Goal: Task Accomplishment & Management: Manage account settings

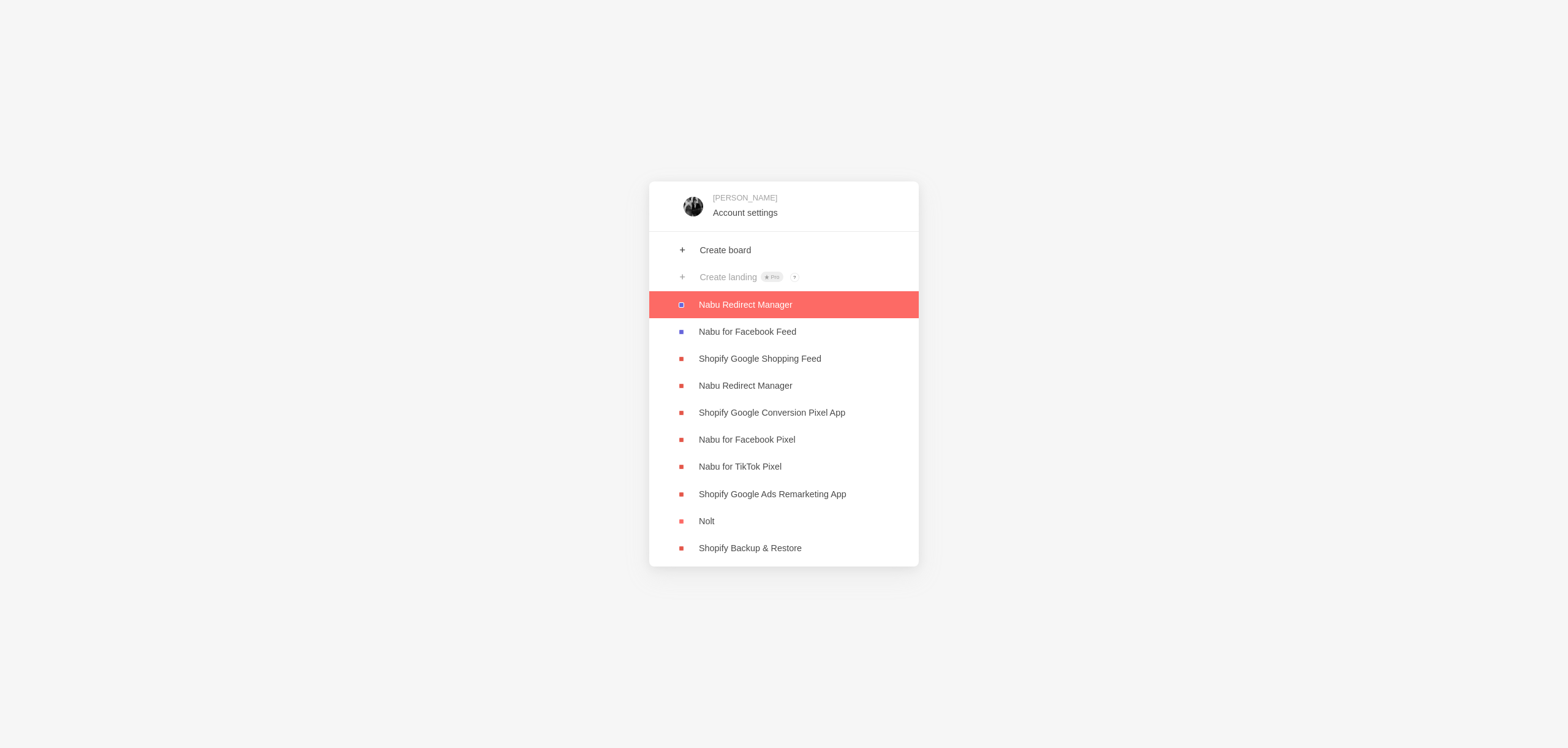
click at [852, 297] on link at bounding box center [784, 305] width 270 height 27
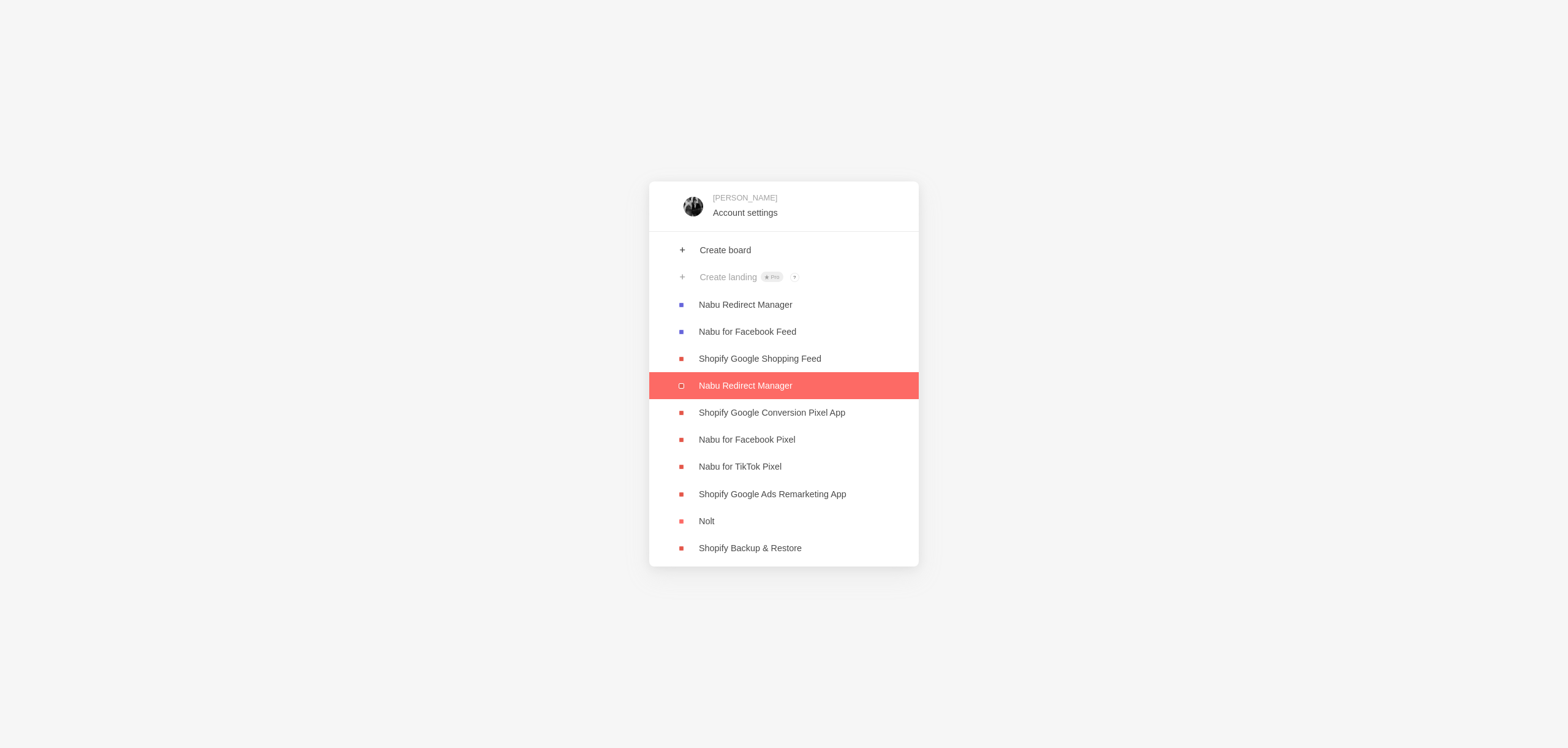
click at [814, 384] on link at bounding box center [784, 385] width 270 height 27
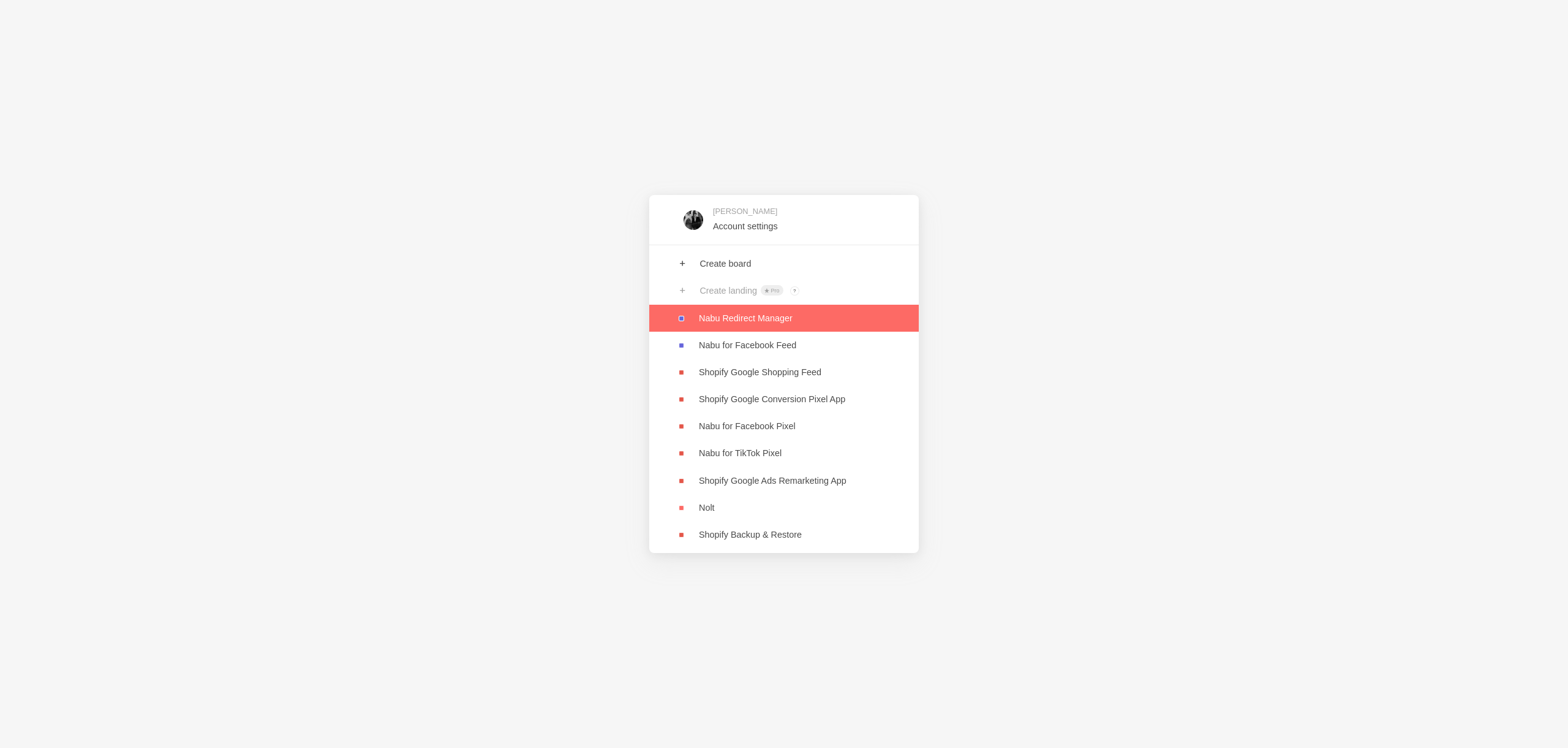
drag, startPoint x: 760, startPoint y: 318, endPoint x: 613, endPoint y: 195, distance: 191.7
click at [760, 318] on link at bounding box center [784, 318] width 270 height 27
